Goal: Navigation & Orientation: Find specific page/section

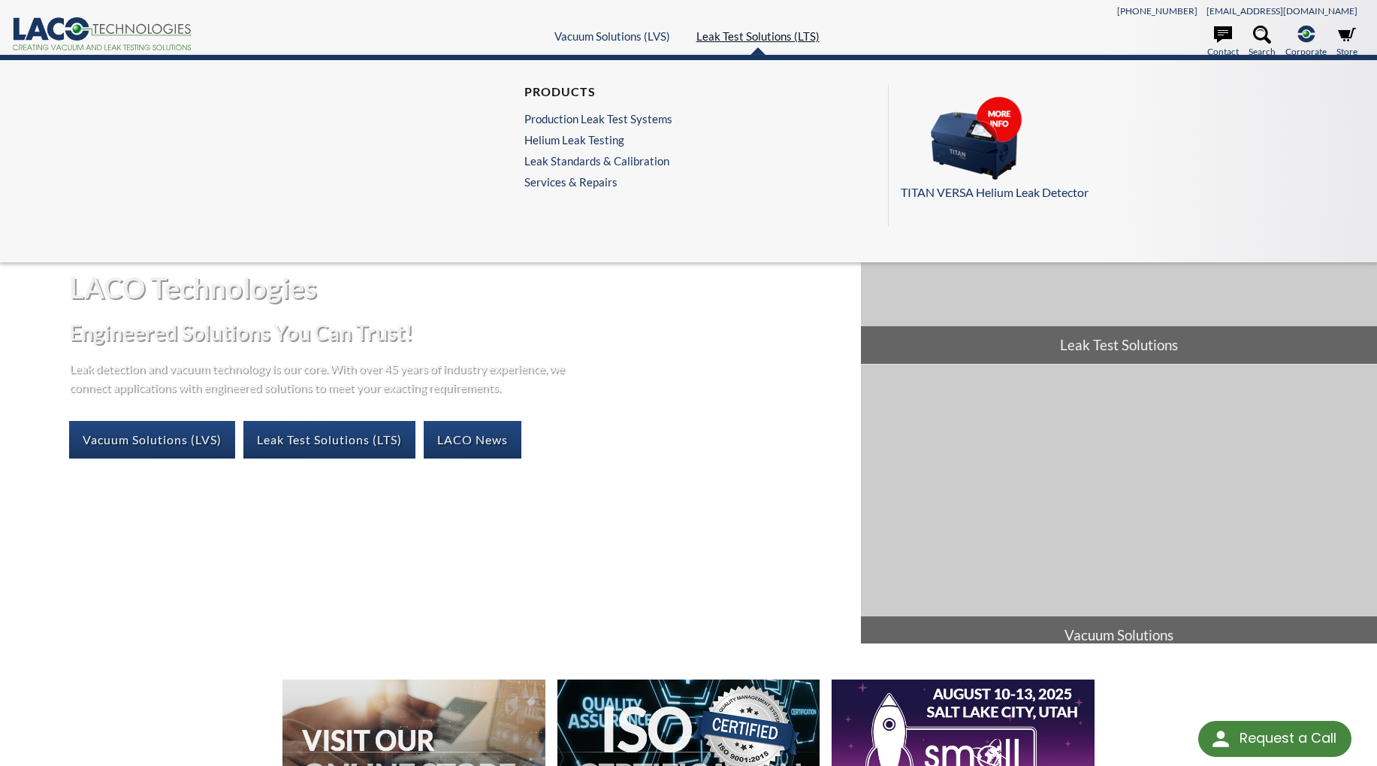
click at [746, 29] on link "Leak Test Solutions (LTS)" at bounding box center [758, 36] width 123 height 14
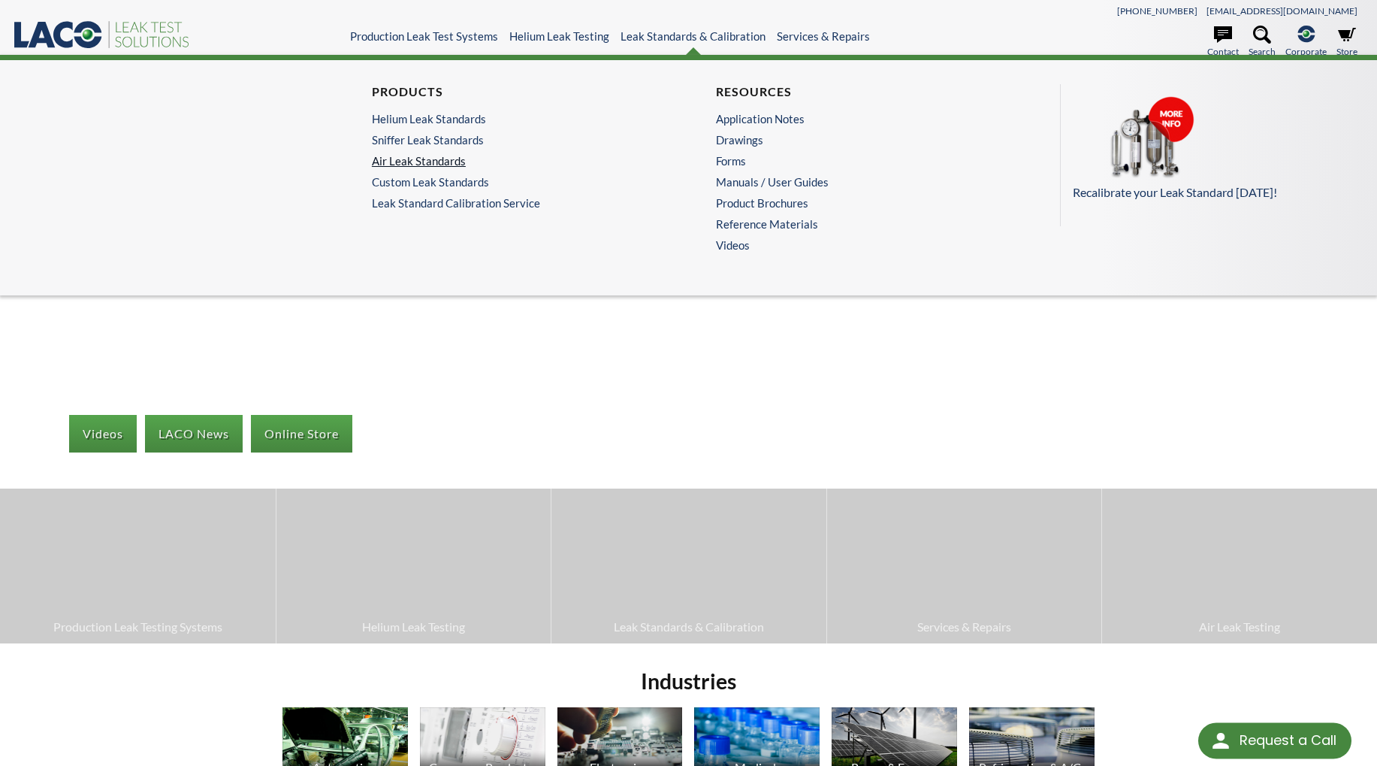
select select "Language Translate Widget"
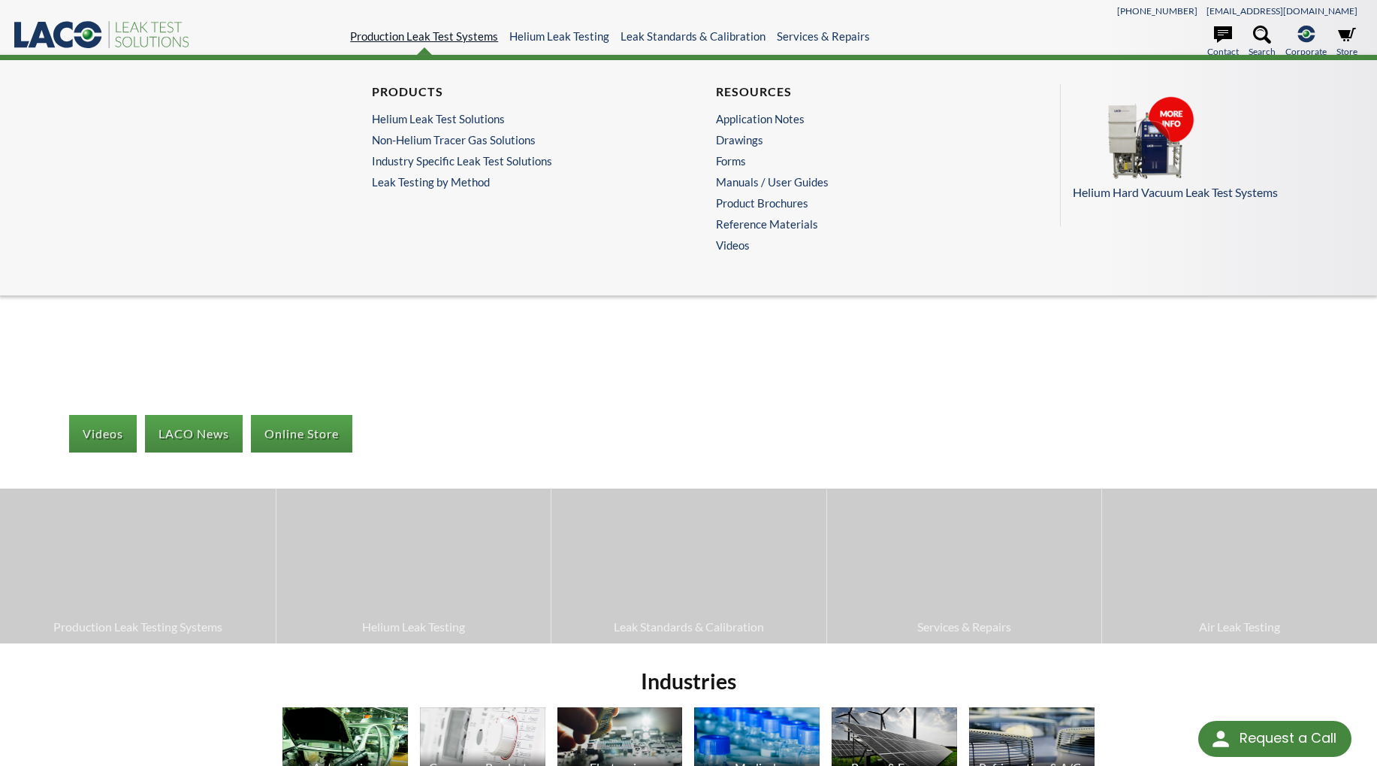
click at [437, 41] on link "Production Leak Test Systems" at bounding box center [424, 36] width 148 height 14
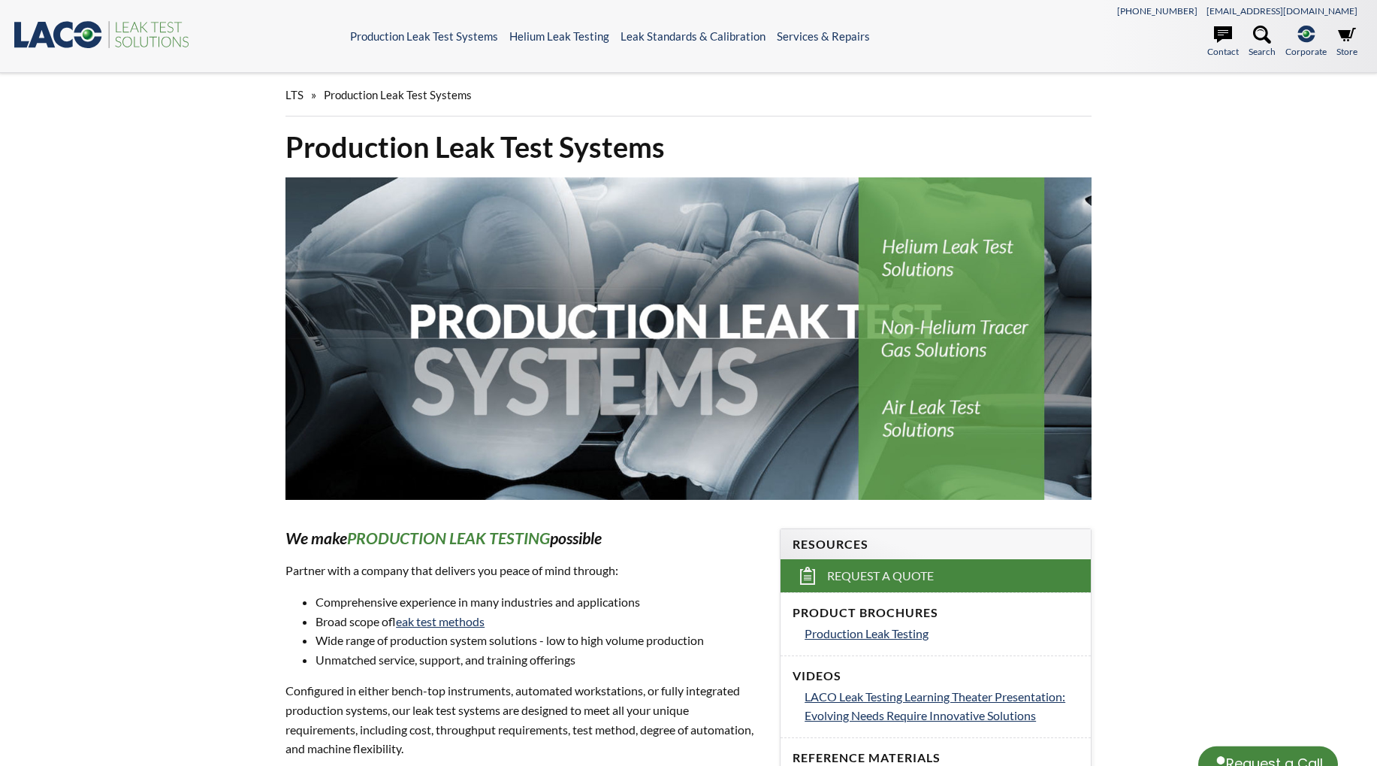
select select "Language Translate Widget"
